Goal: Ask a question

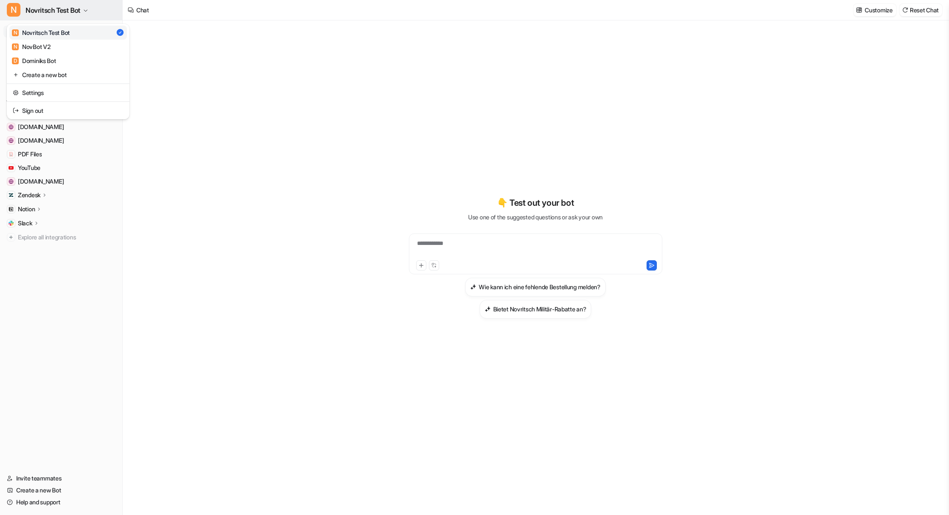
click at [85, 10] on icon "button" at bounding box center [85, 10] width 5 height 5
click at [29, 93] on link "Settings" at bounding box center [68, 93] width 118 height 14
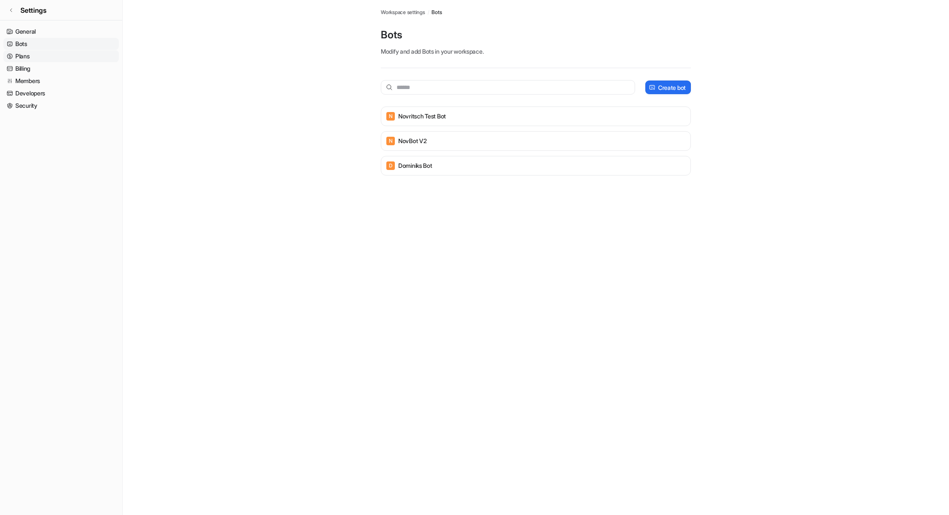
click at [21, 57] on link "Plans" at bounding box center [60, 56] width 115 height 12
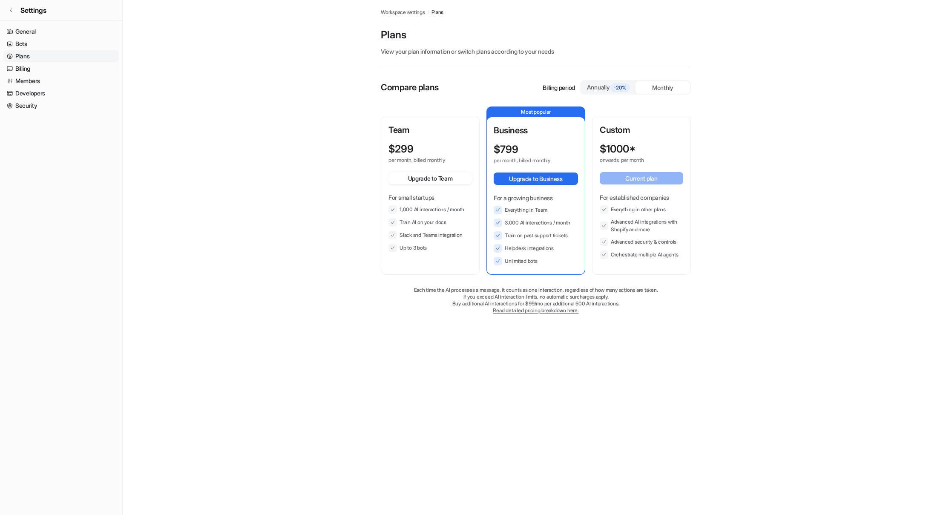
click at [533, 129] on p "Business" at bounding box center [535, 130] width 84 height 13
click at [586, 84] on div "Annually -20%" at bounding box center [608, 87] width 48 height 9
click at [661, 84] on div "Monthly" at bounding box center [662, 87] width 54 height 12
click at [21, 66] on link "Billing" at bounding box center [60, 69] width 115 height 12
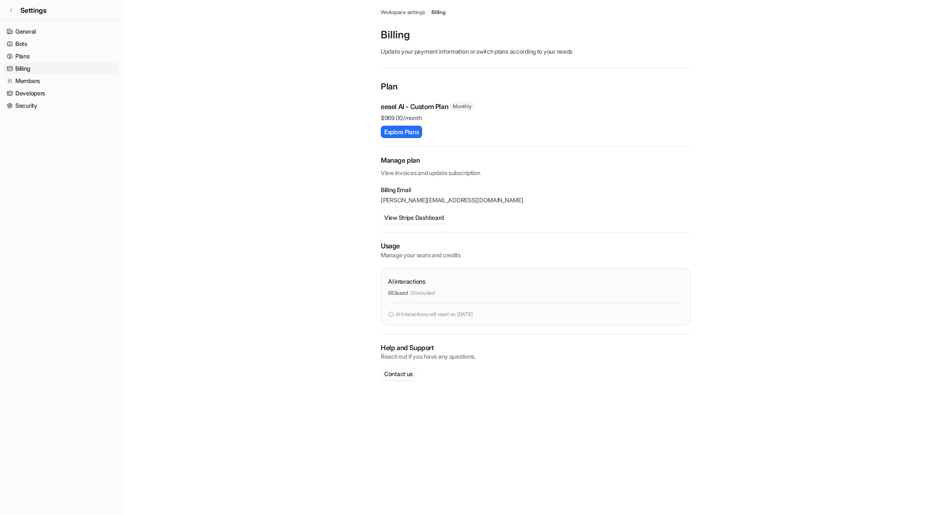
click at [397, 376] on button "Contact us" at bounding box center [398, 373] width 35 height 12
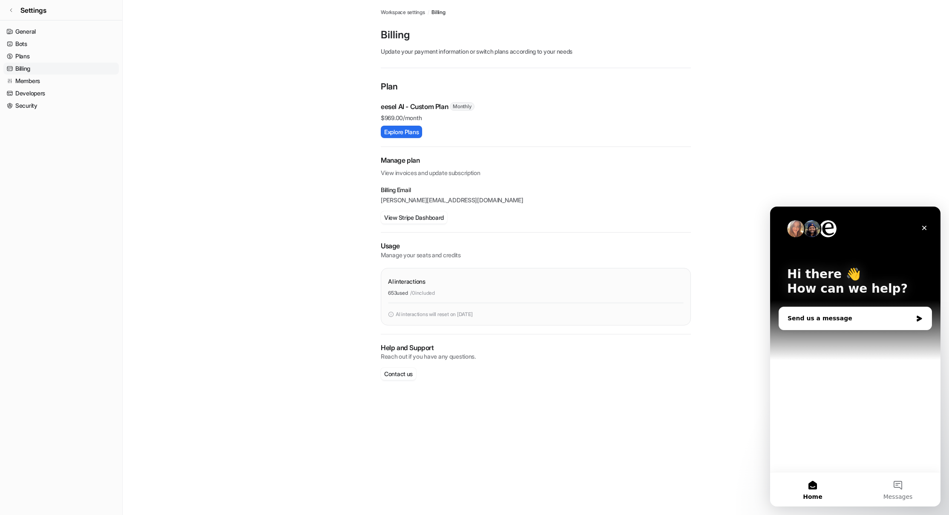
click at [828, 317] on div "Send us a message" at bounding box center [849, 318] width 125 height 9
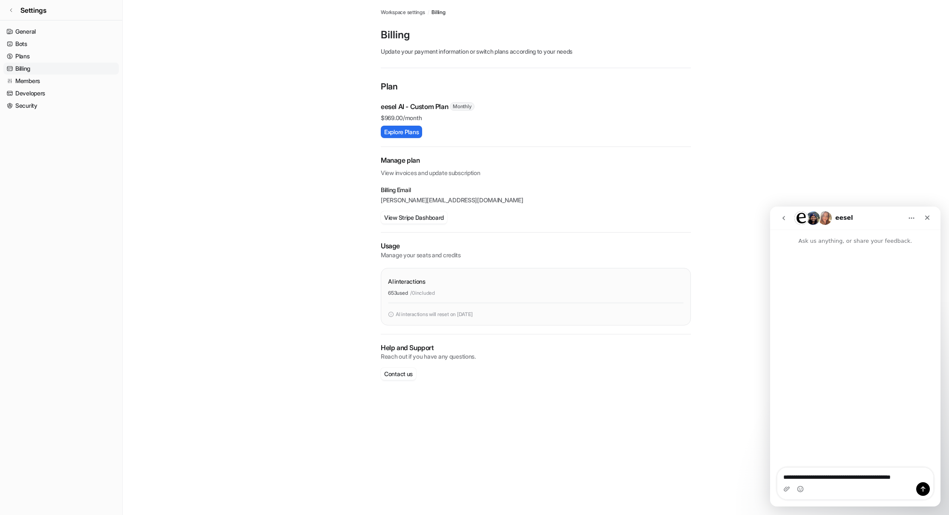
type textarea "**********"
